Goal: Task Accomplishment & Management: Manage account settings

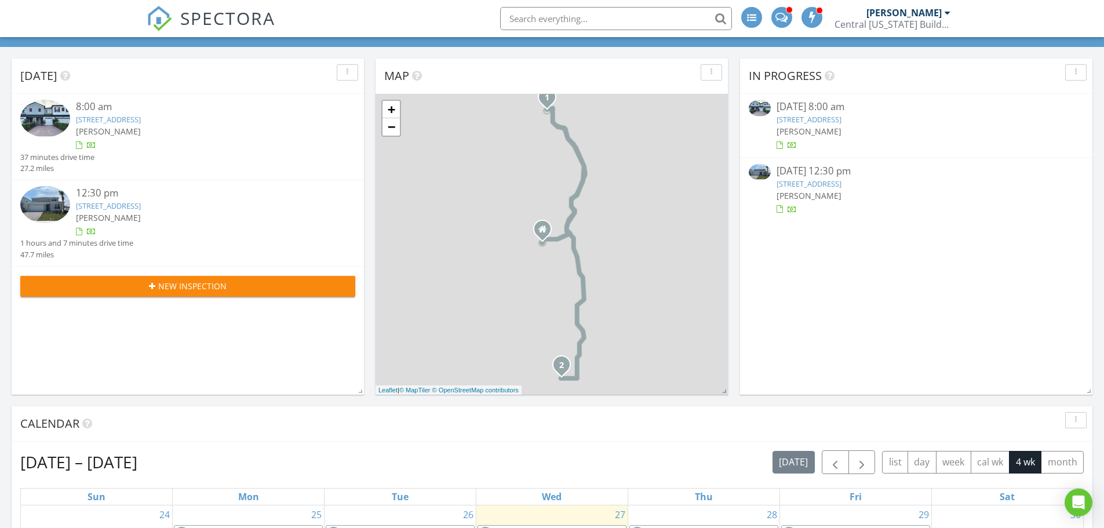
scroll to position [58, 0]
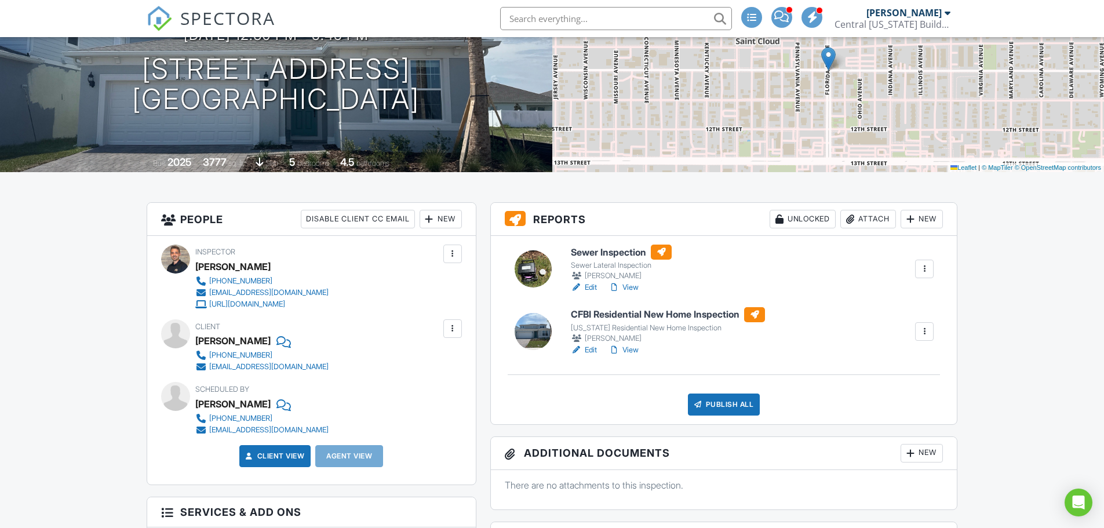
scroll to position [174, 0]
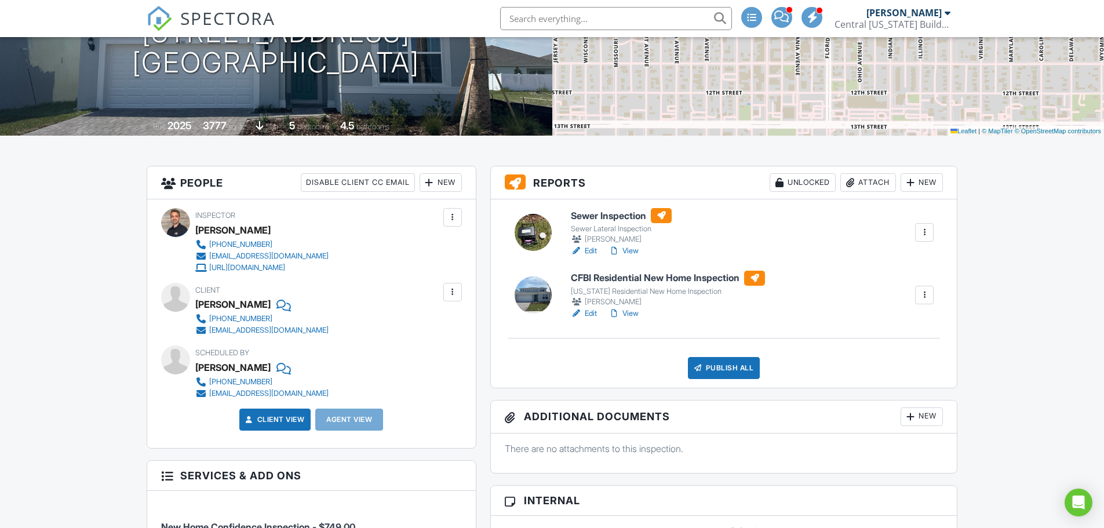
click at [586, 250] on link "Edit" at bounding box center [584, 251] width 26 height 12
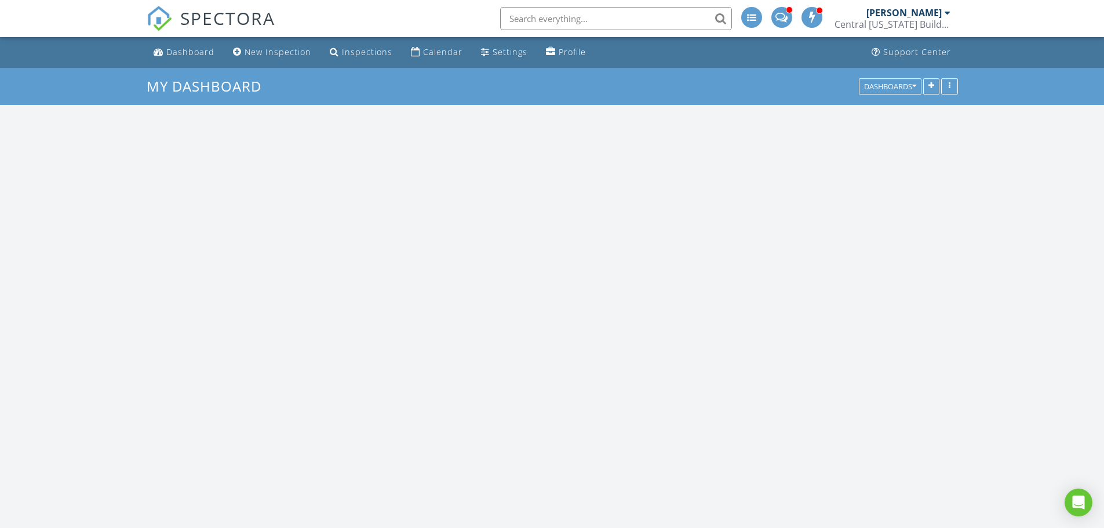
scroll to position [1072, 1122]
